Goal: Obtain resource: Obtain resource

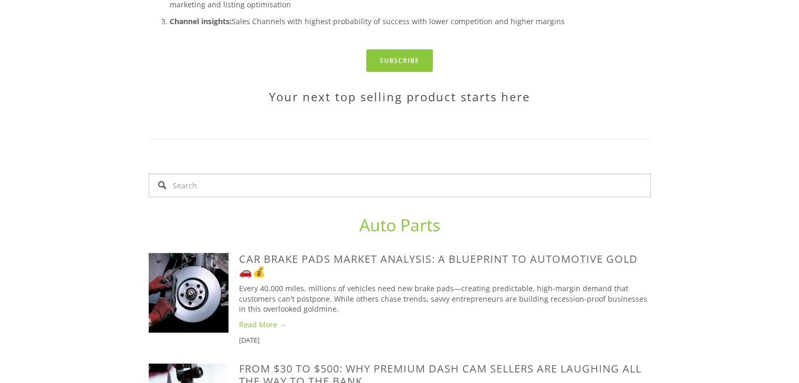
scroll to position [420, 0]
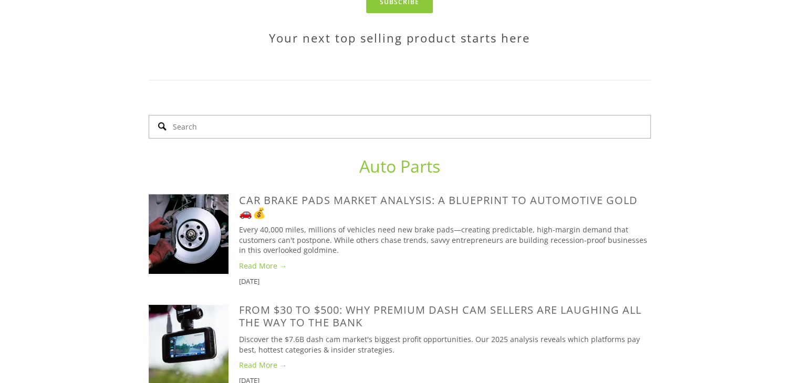
click at [374, 139] on input "Search" at bounding box center [400, 127] width 502 height 24
type input "ebay"
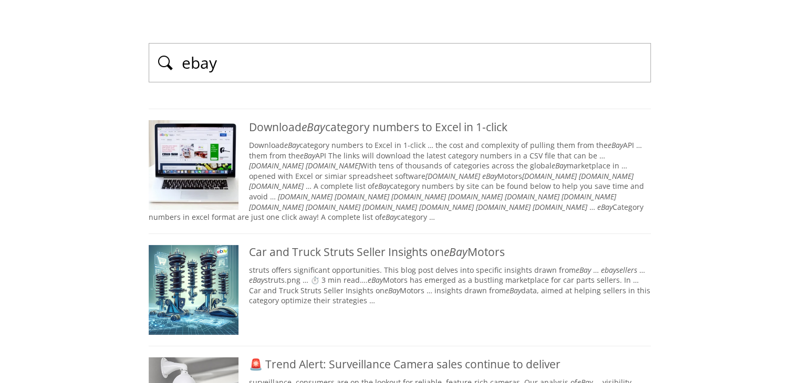
scroll to position [158, 0]
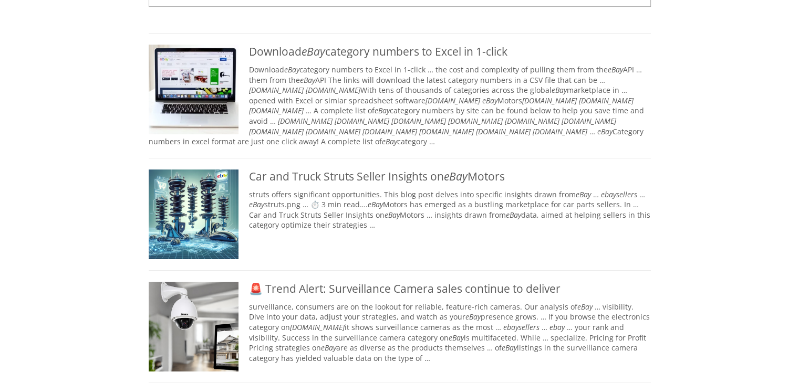
click at [330, 46] on div "Download eBay category numbers to Excel in 1-click" at bounding box center [400, 52] width 502 height 14
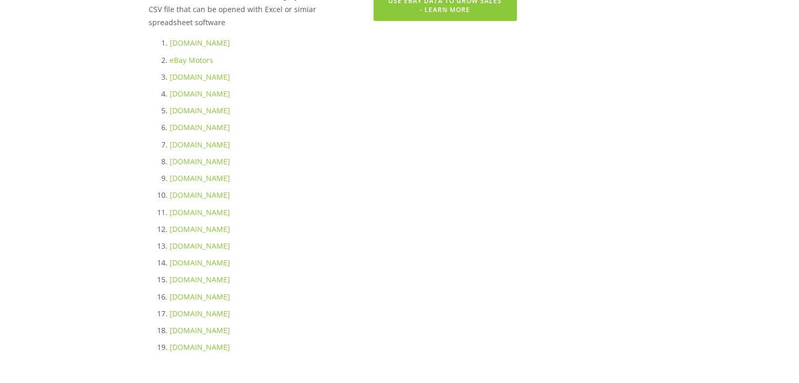
scroll to position [210, 0]
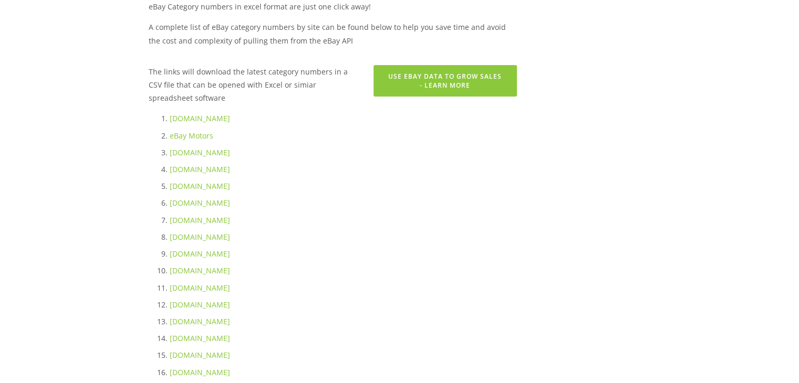
click at [193, 116] on link "[DOMAIN_NAME]" at bounding box center [200, 118] width 60 height 10
